Goal: Navigation & Orientation: Understand site structure

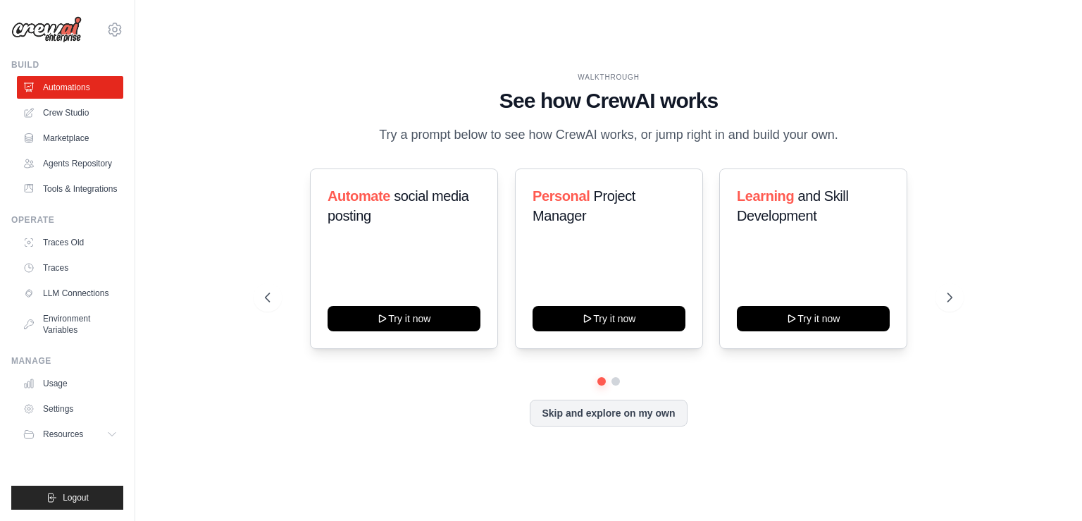
click at [755, 128] on p "Try a prompt below to see how CrewAI works, or jump right in and build your own." at bounding box center [608, 135] width 473 height 20
click at [953, 302] on icon at bounding box center [952, 297] width 4 height 8
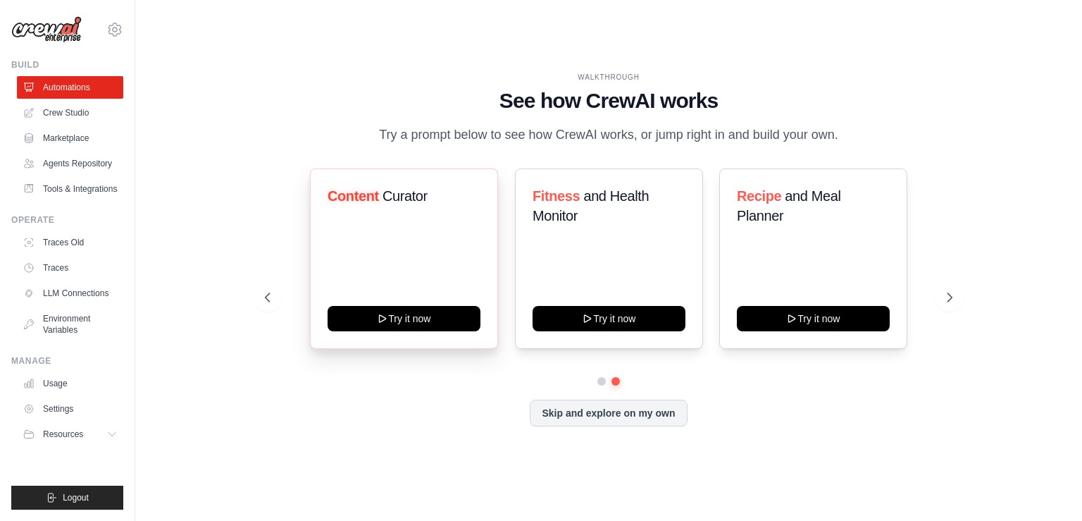
click at [400, 204] on span "Curator" at bounding box center [405, 195] width 45 height 15
click at [68, 117] on link "Crew Studio" at bounding box center [71, 112] width 106 height 23
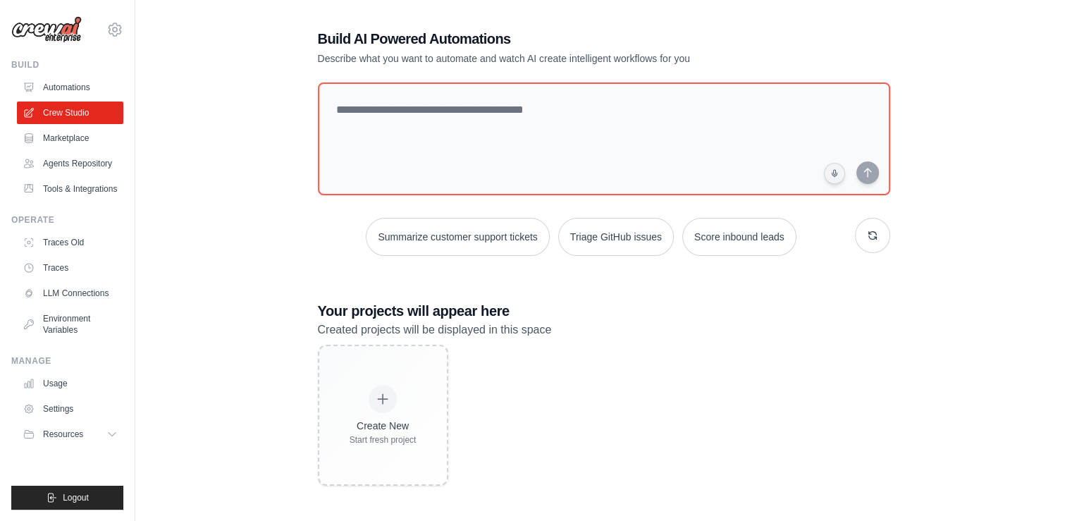
scroll to position [28, 0]
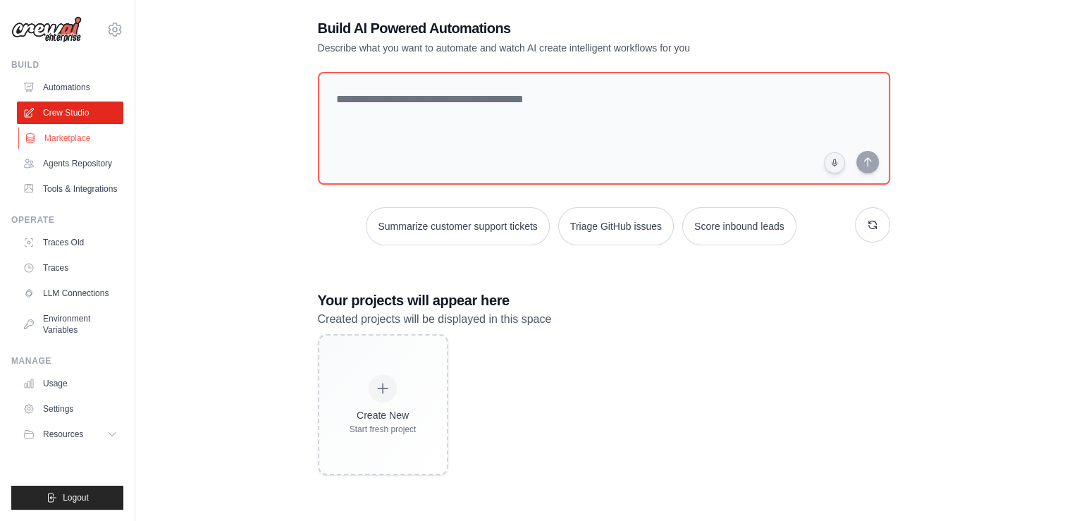
click at [50, 135] on link "Marketplace" at bounding box center [71, 138] width 106 height 23
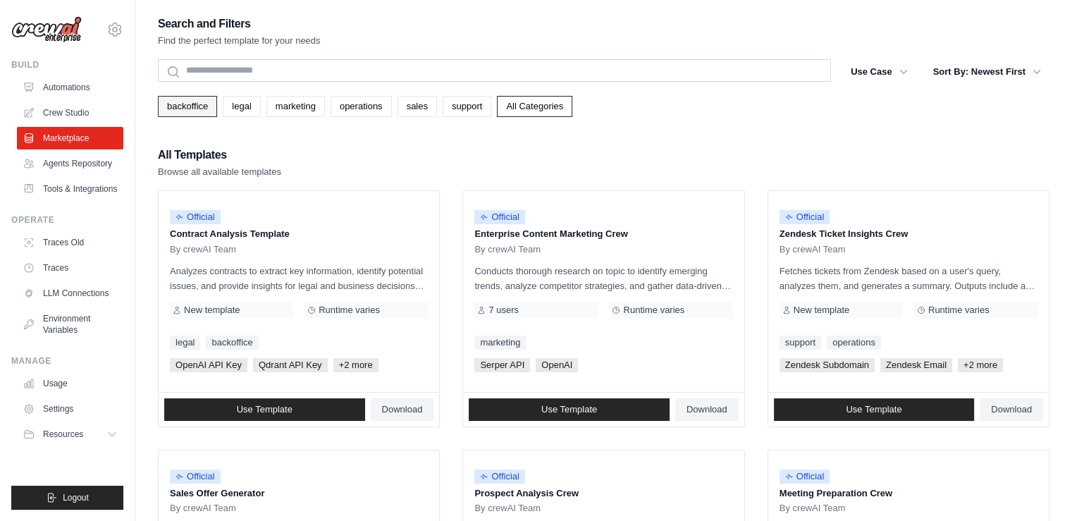
click at [192, 112] on link "backoffice" at bounding box center [187, 106] width 59 height 21
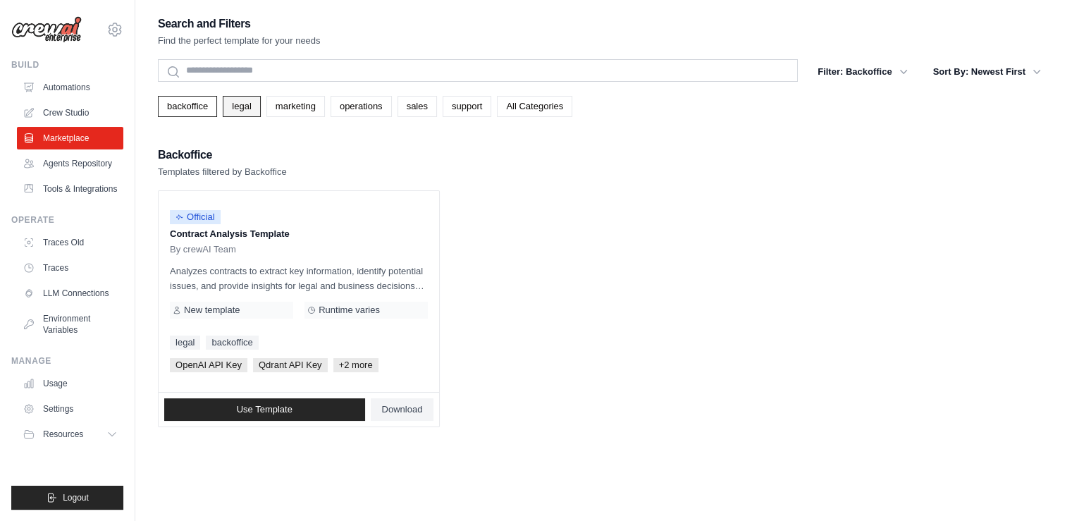
click at [252, 111] on link "legal" at bounding box center [241, 106] width 37 height 21
click at [287, 104] on link "marketing" at bounding box center [295, 106] width 58 height 21
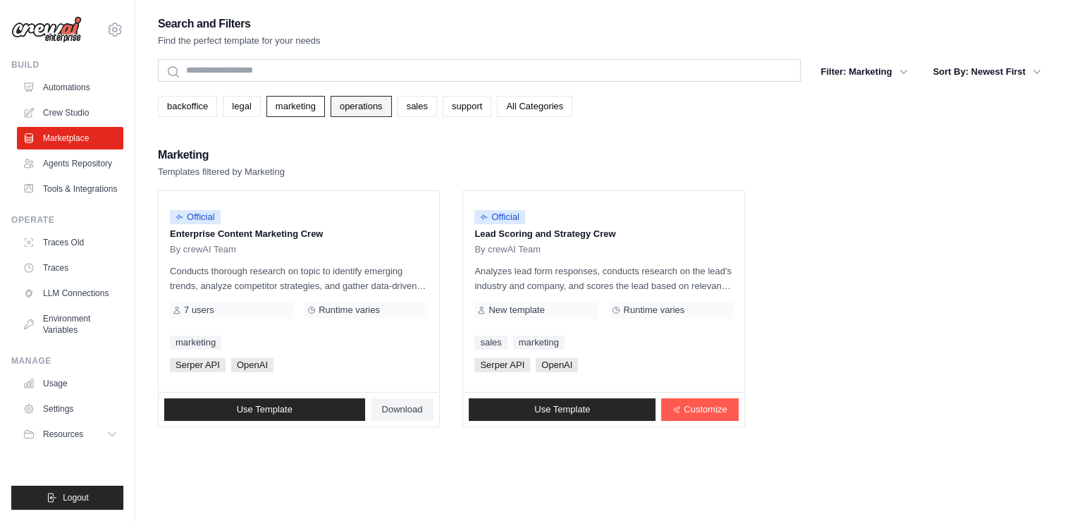
click at [390, 106] on link "operations" at bounding box center [360, 106] width 61 height 21
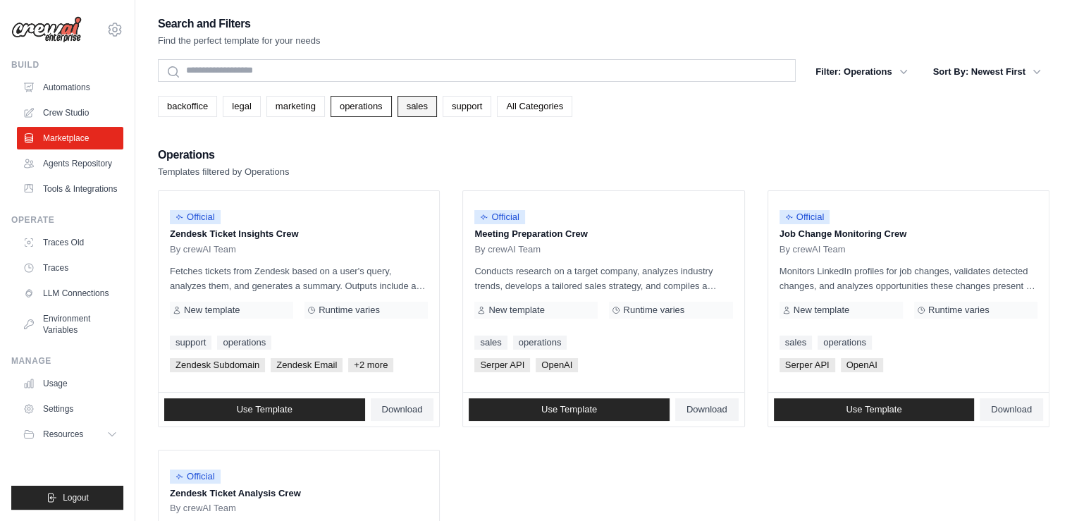
click at [431, 114] on link "sales" at bounding box center [416, 106] width 39 height 21
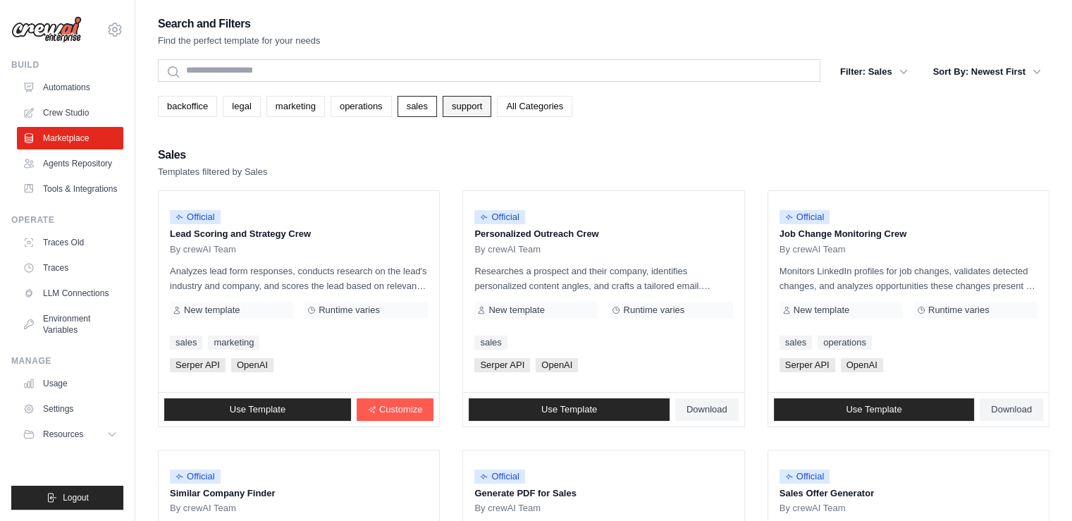
click at [482, 111] on link "support" at bounding box center [466, 106] width 49 height 21
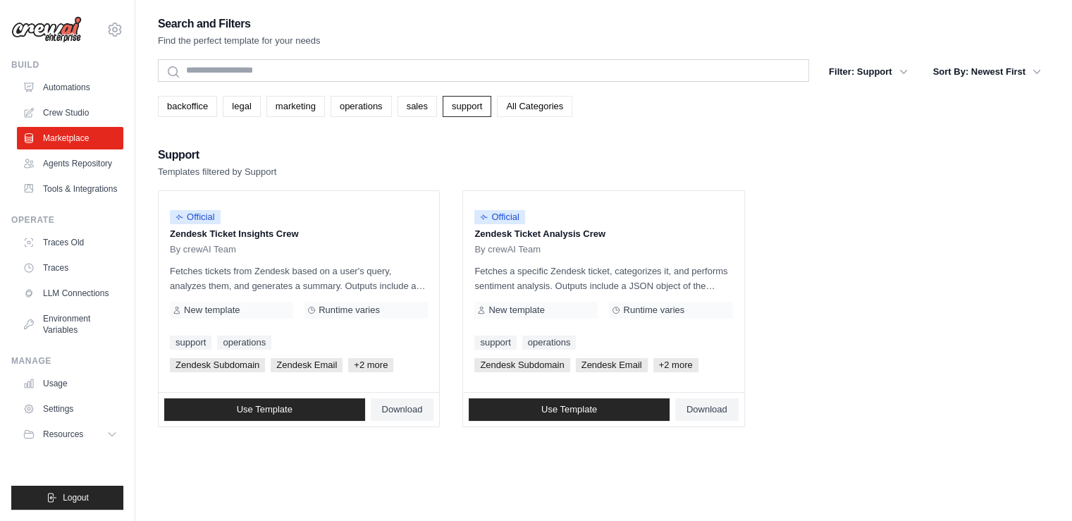
click at [530, 111] on link "All Categories" at bounding box center [534, 106] width 75 height 21
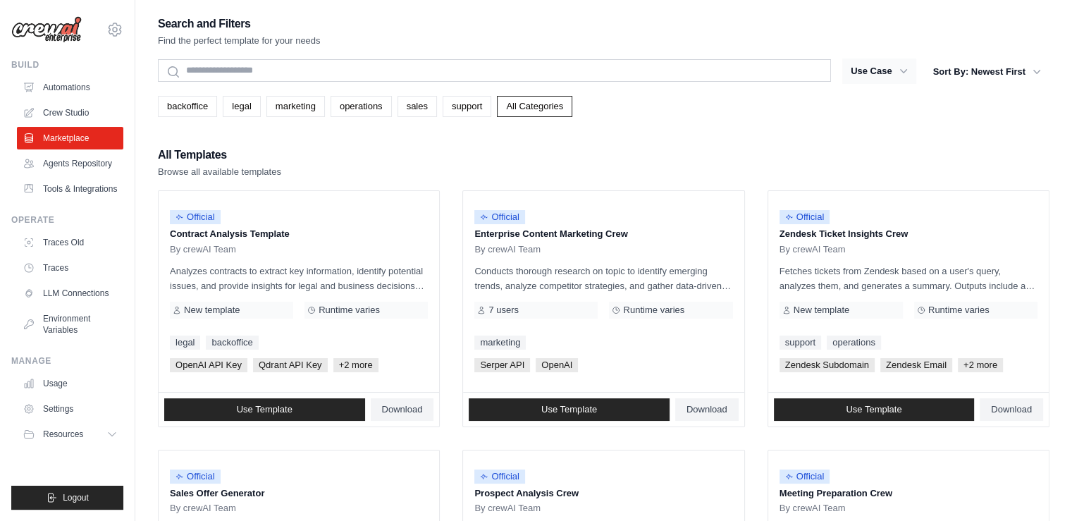
click at [890, 68] on button "Use Case" at bounding box center [879, 70] width 74 height 25
click at [902, 74] on icon "button" at bounding box center [903, 71] width 14 height 14
click at [85, 166] on link "Agents Repository" at bounding box center [71, 163] width 106 height 23
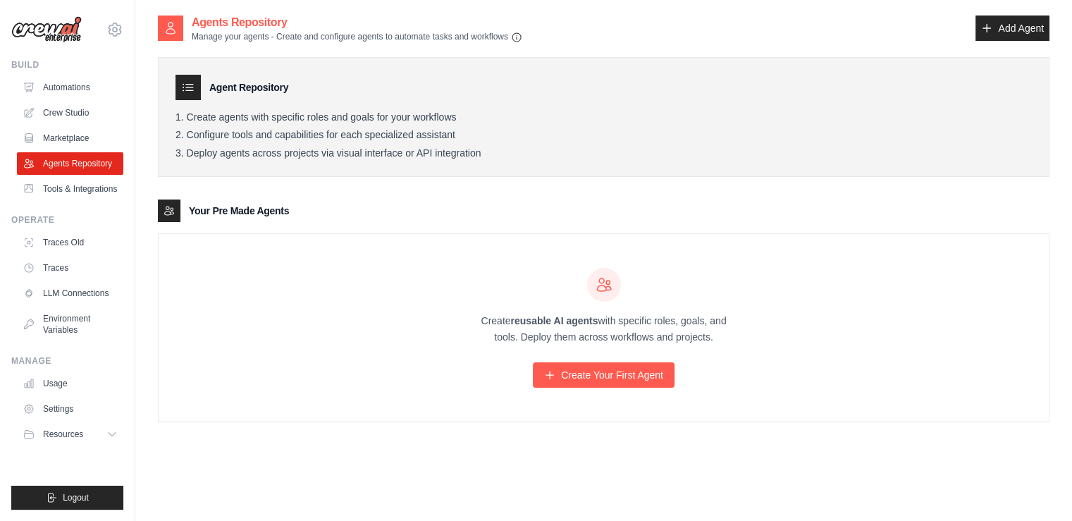
click at [217, 207] on h3 "Your Pre Made Agents" at bounding box center [239, 211] width 100 height 14
click at [224, 287] on div "Create reusable AI agents with specific roles, goals, and tools. Deploy them ac…" at bounding box center [604, 327] width 890 height 187
click at [65, 194] on link "Tools & Integrations" at bounding box center [71, 189] width 106 height 23
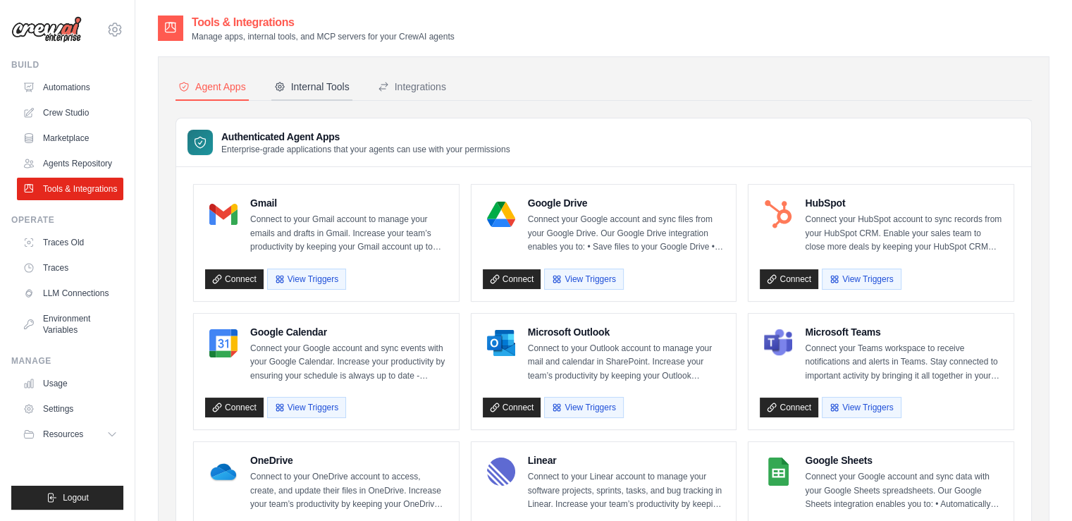
click at [330, 87] on div "Internal Tools" at bounding box center [311, 87] width 75 height 14
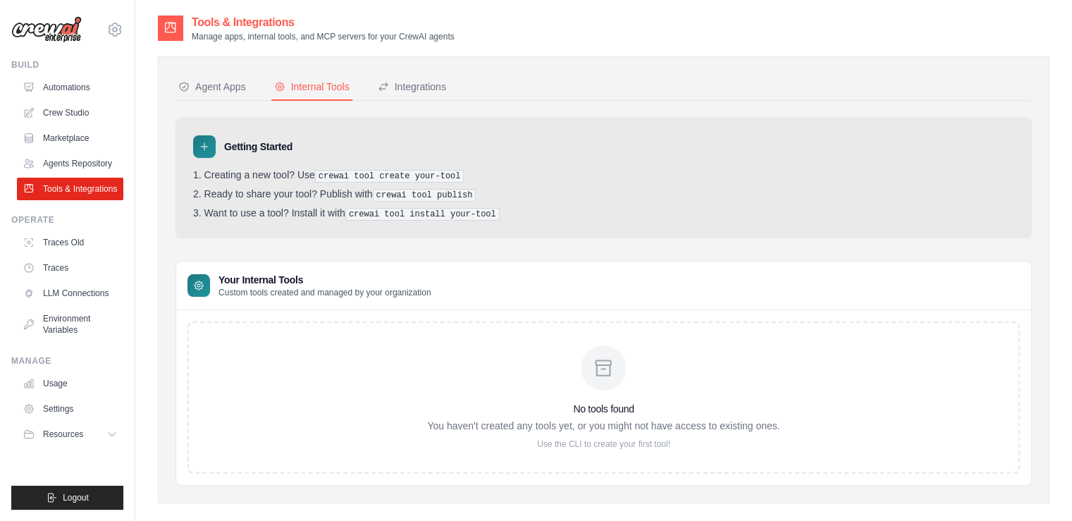
click at [293, 189] on li "Ready to share your tool? Publish with crewai tool publish" at bounding box center [603, 194] width 821 height 13
click at [304, 237] on div "Getting Started Creating a new tool? Use crewai tool create your-tool Ready to …" at bounding box center [603, 302] width 856 height 368
click at [235, 213] on li "Want to use a tool? Install it with crewai tool install your-tool" at bounding box center [603, 213] width 821 height 13
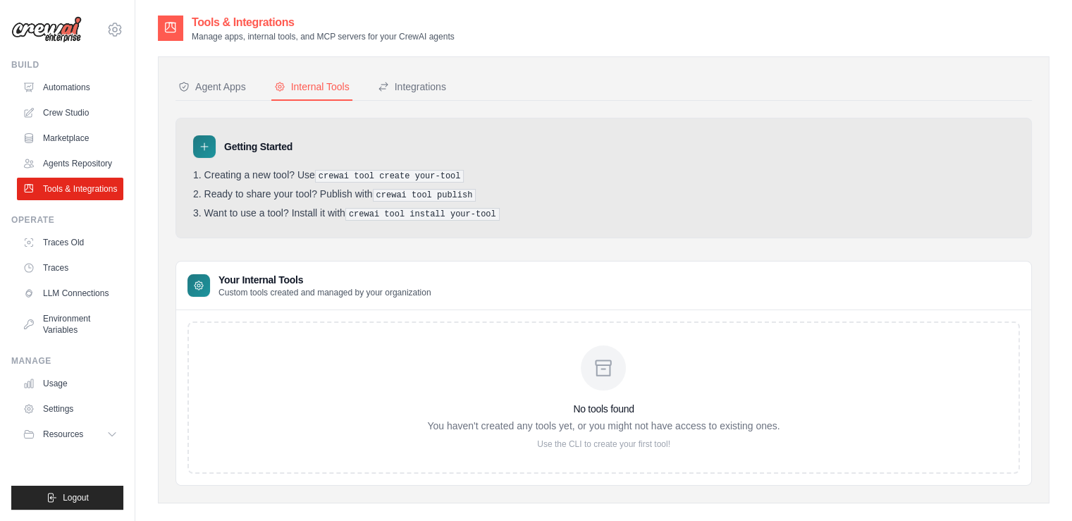
click at [263, 212] on li "Want to use a tool? Install it with crewai tool install your-tool" at bounding box center [603, 213] width 821 height 13
click at [325, 211] on li "Want to use a tool? Install it with crewai tool install your-tool" at bounding box center [603, 213] width 821 height 13
click at [318, 239] on div "Getting Started Creating a new tool? Use crewai tool create your-tool Ready to …" at bounding box center [603, 302] width 856 height 368
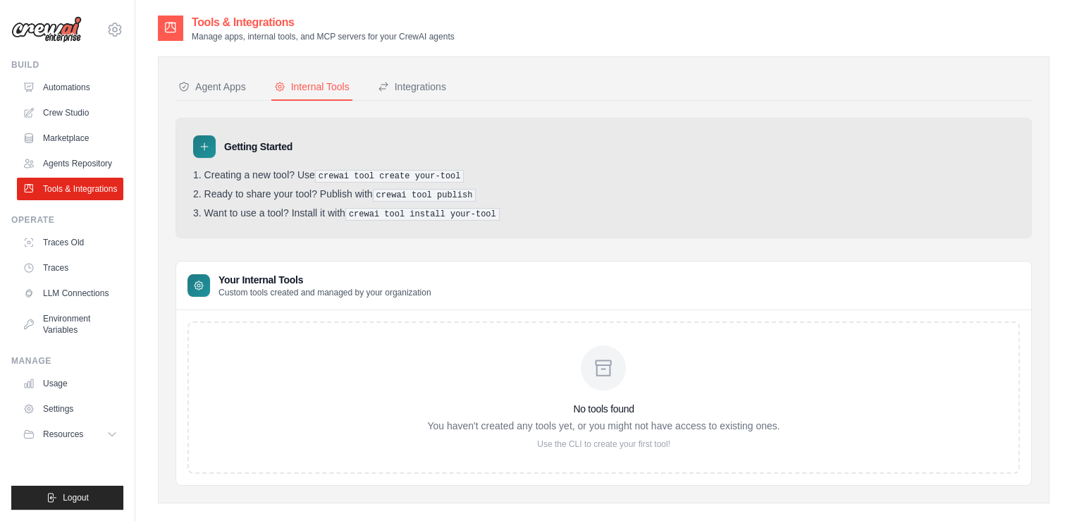
click at [204, 146] on icon at bounding box center [204, 146] width 7 height 7
click at [204, 281] on div at bounding box center [198, 285] width 23 height 23
click at [435, 82] on div "Integrations" at bounding box center [412, 87] width 68 height 14
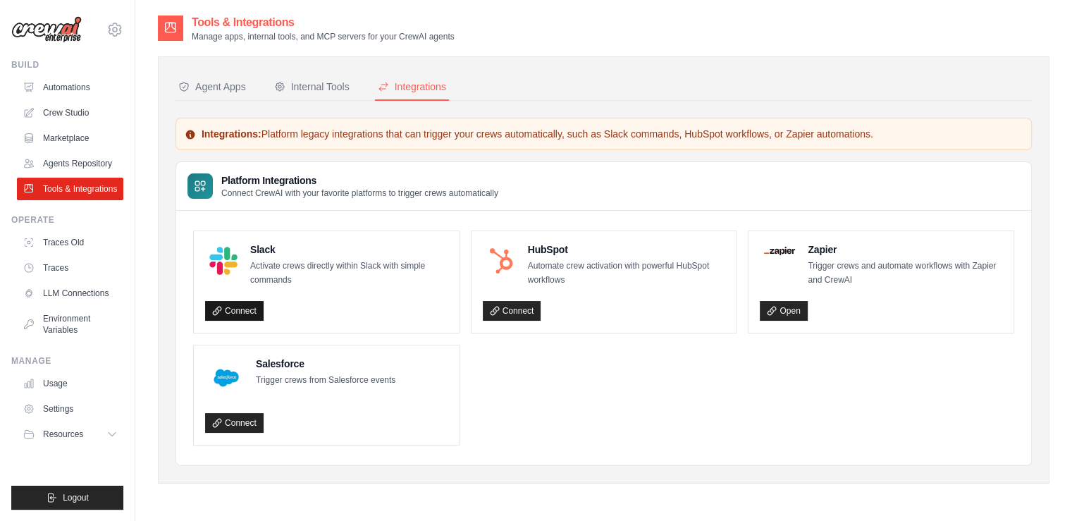
click at [236, 311] on link "Connect" at bounding box center [234, 311] width 58 height 20
click at [899, 266] on p "Trigger crews and automate workflows with Zapier and CrewAI" at bounding box center [904, 272] width 194 height 27
click at [891, 359] on ul "Slack Activate crews directly within Slack with simple commands Connect HubSpot…" at bounding box center [603, 337] width 821 height 215
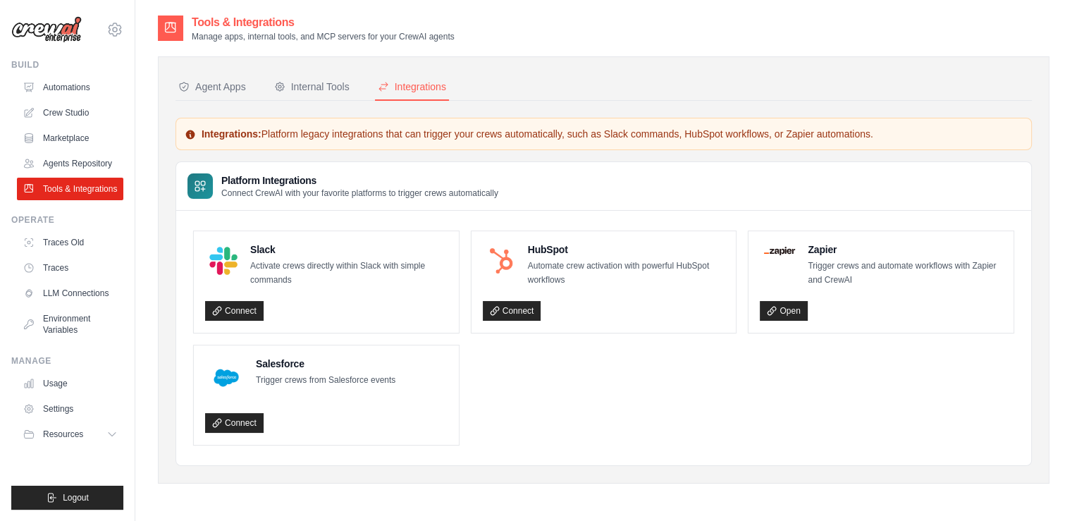
click at [837, 445] on div "Slack Activate crews directly within Slack with simple commands Connect HubSpot…" at bounding box center [603, 338] width 855 height 254
click at [58, 254] on link "Traces Old" at bounding box center [71, 242] width 106 height 23
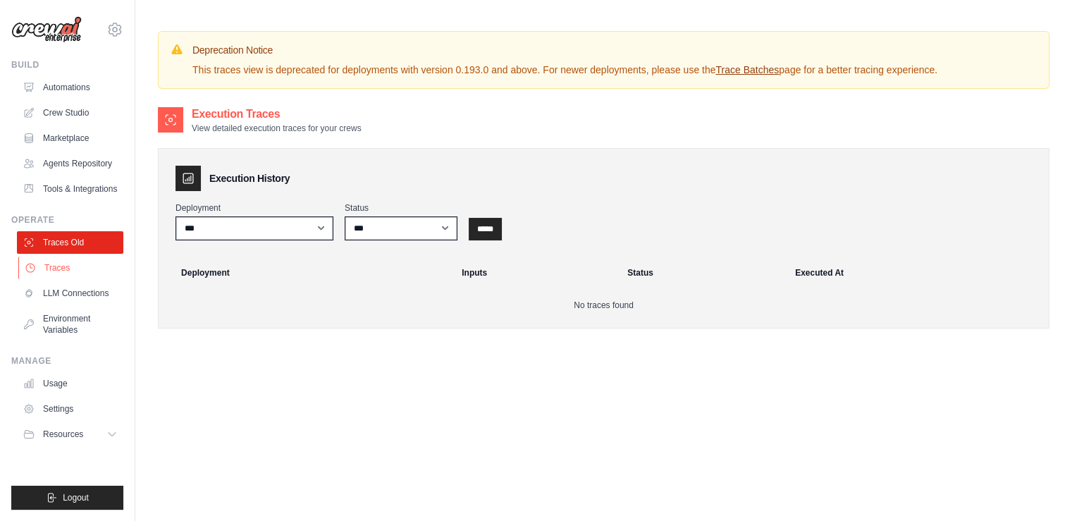
click at [67, 279] on link "Traces" at bounding box center [71, 267] width 106 height 23
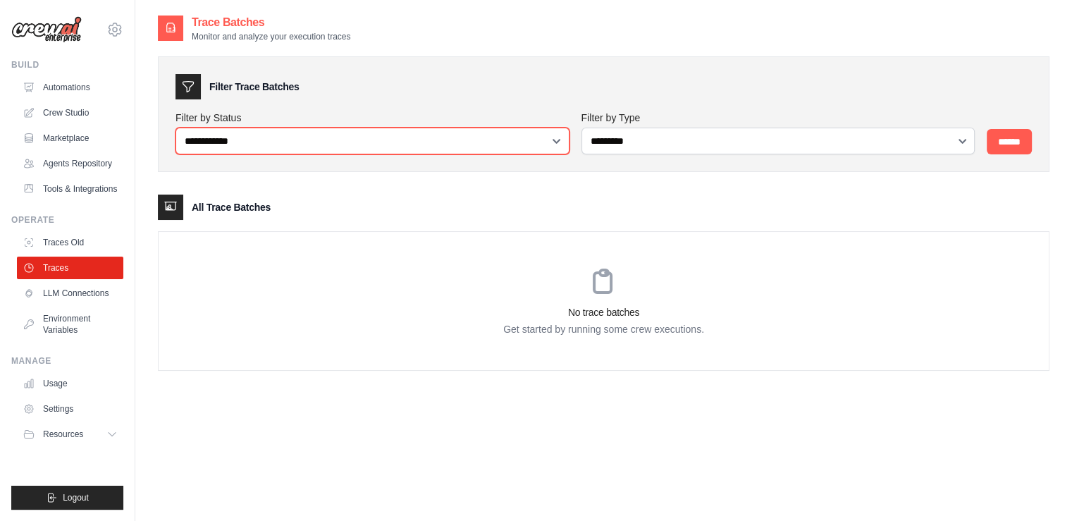
click at [558, 145] on select "**********" at bounding box center [372, 141] width 394 height 27
click at [558, 144] on select "**********" at bounding box center [372, 141] width 394 height 27
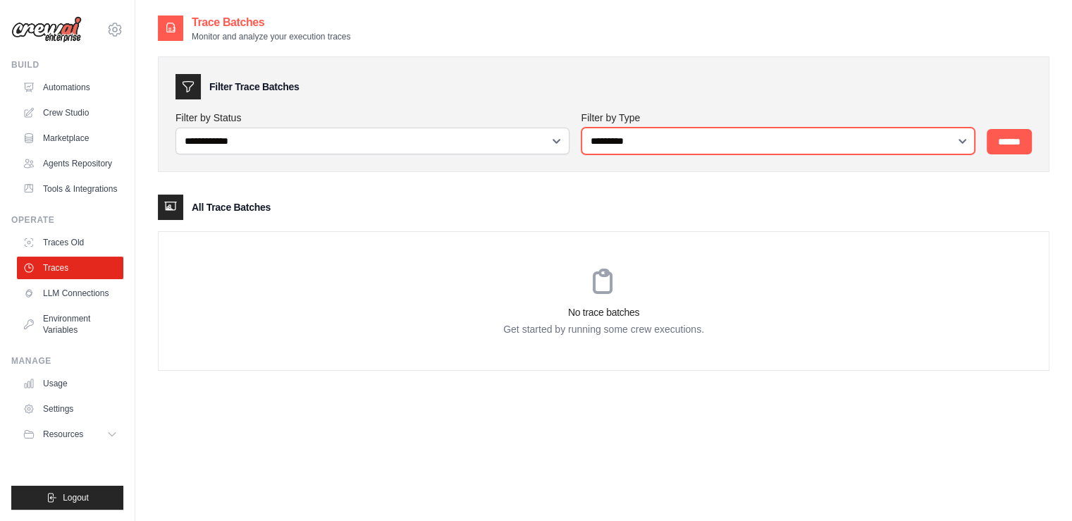
click at [896, 150] on select "**********" at bounding box center [778, 141] width 394 height 27
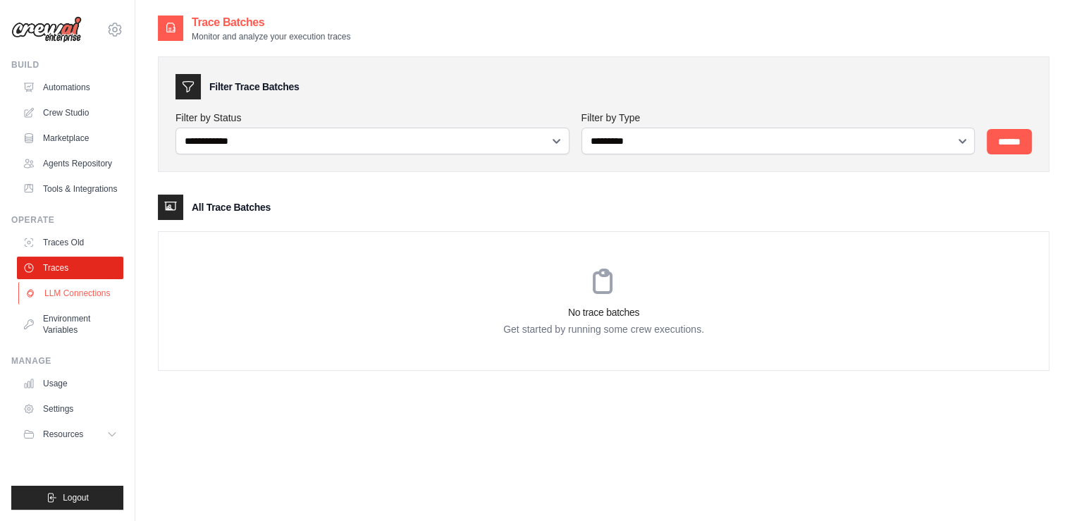
click at [59, 304] on link "LLM Connections" at bounding box center [71, 293] width 106 height 23
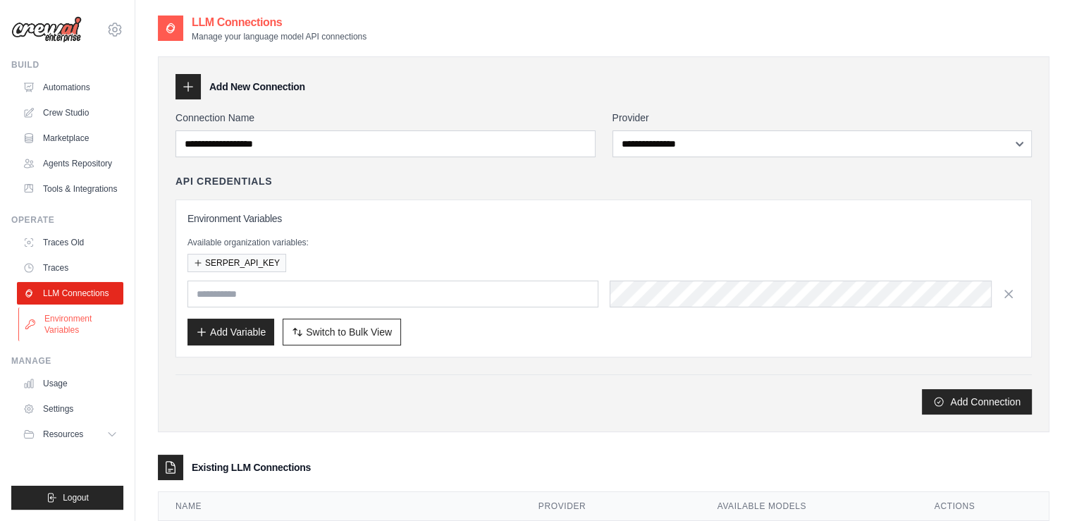
click at [55, 333] on link "Environment Variables" at bounding box center [71, 324] width 106 height 34
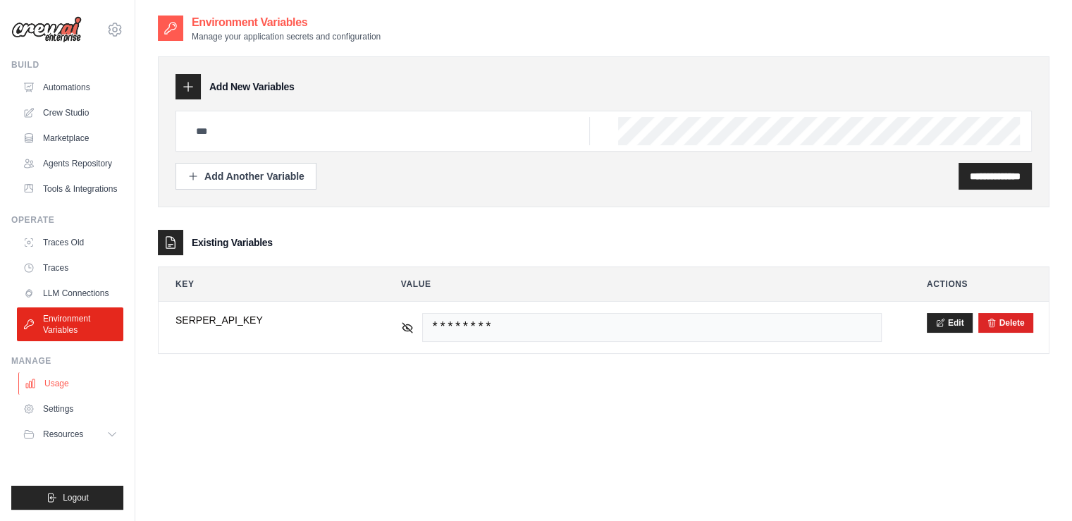
click at [49, 390] on link "Usage" at bounding box center [71, 383] width 106 height 23
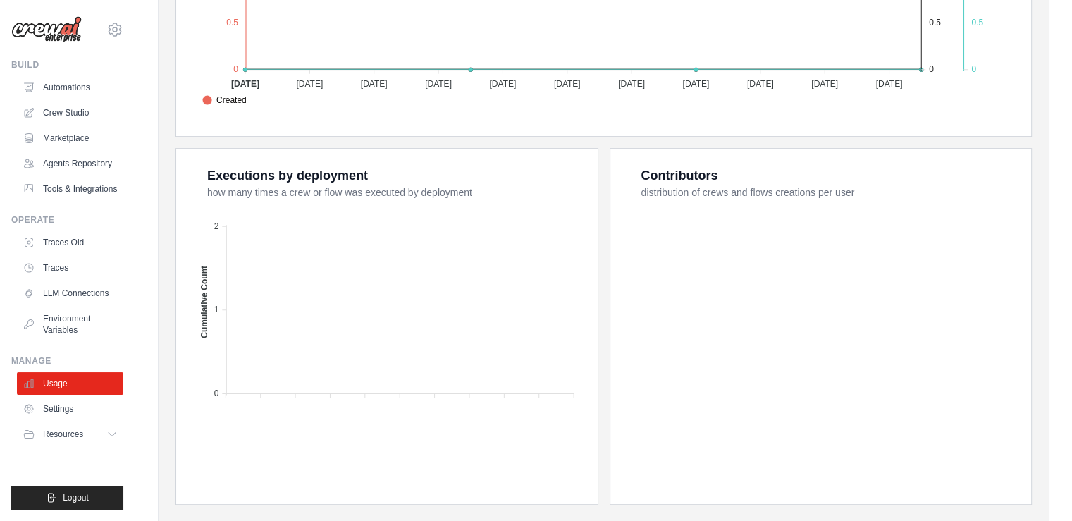
scroll to position [499, 0]
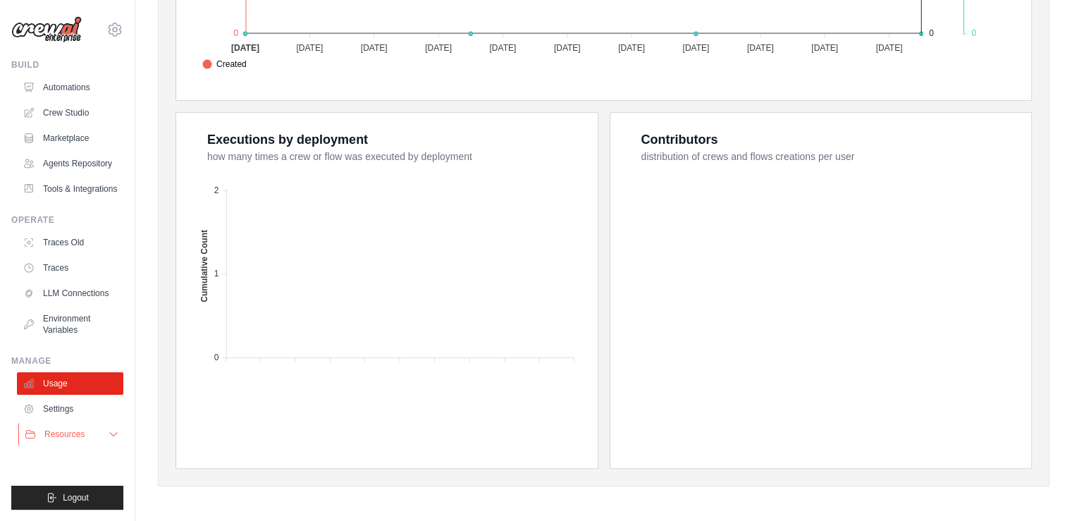
click at [110, 440] on icon at bounding box center [113, 433] width 11 height 11
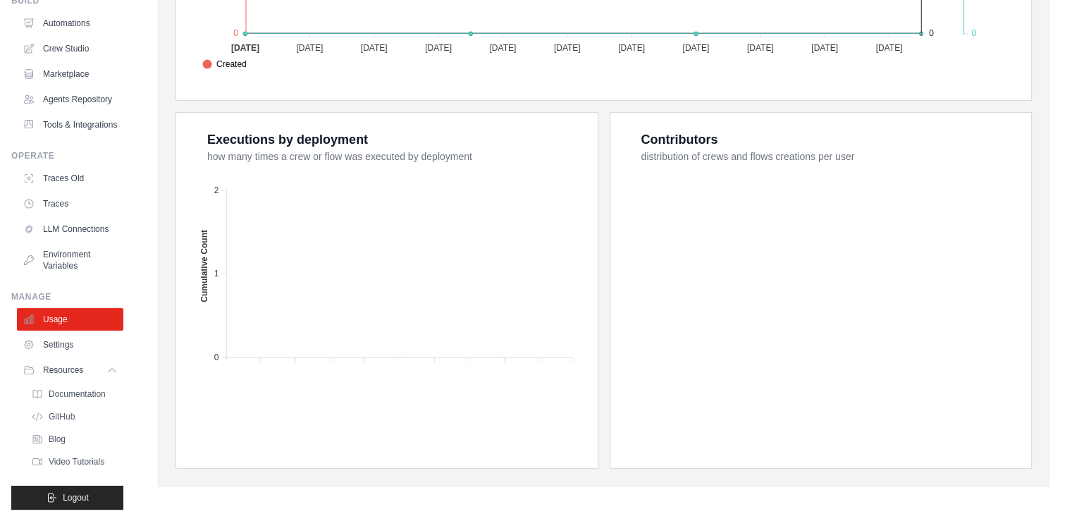
scroll to position [108, 0]
click at [67, 337] on link "Settings" at bounding box center [71, 344] width 106 height 23
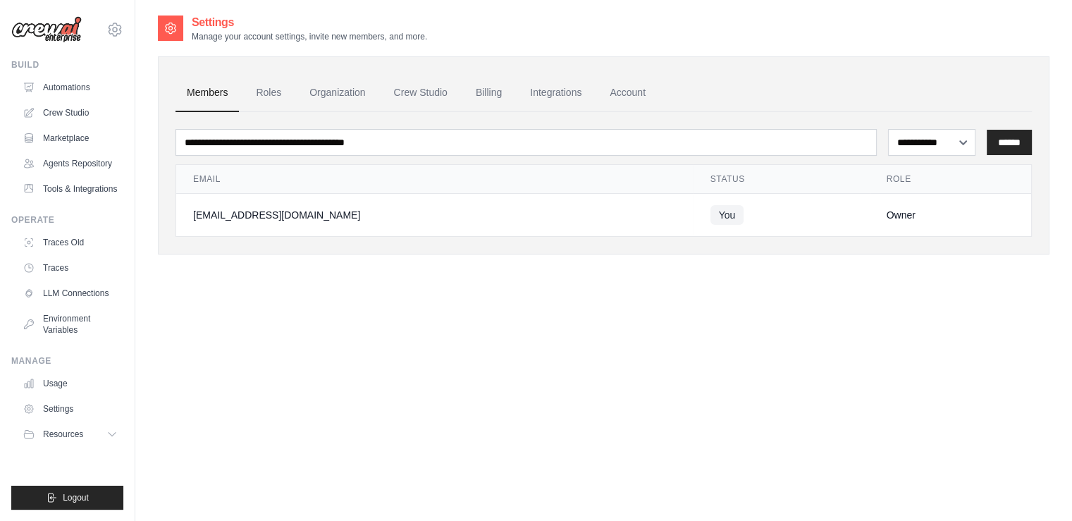
click at [404, 362] on div "**********" at bounding box center [603, 274] width 891 height 521
